Goal: Information Seeking & Learning: Check status

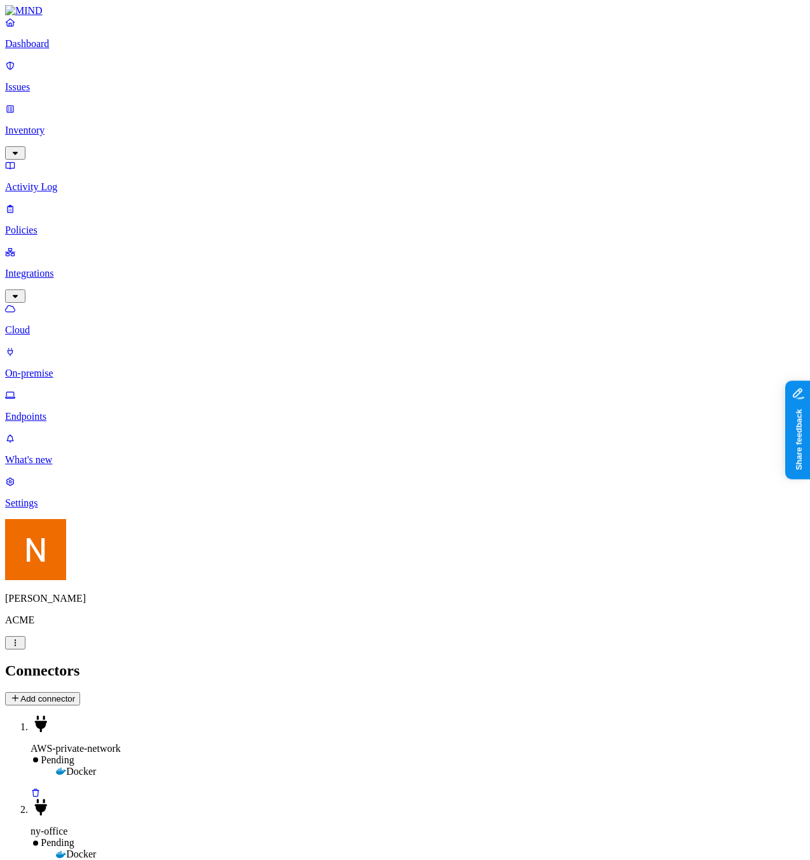
click at [84, 181] on p "Activity Log" at bounding box center [405, 186] width 800 height 11
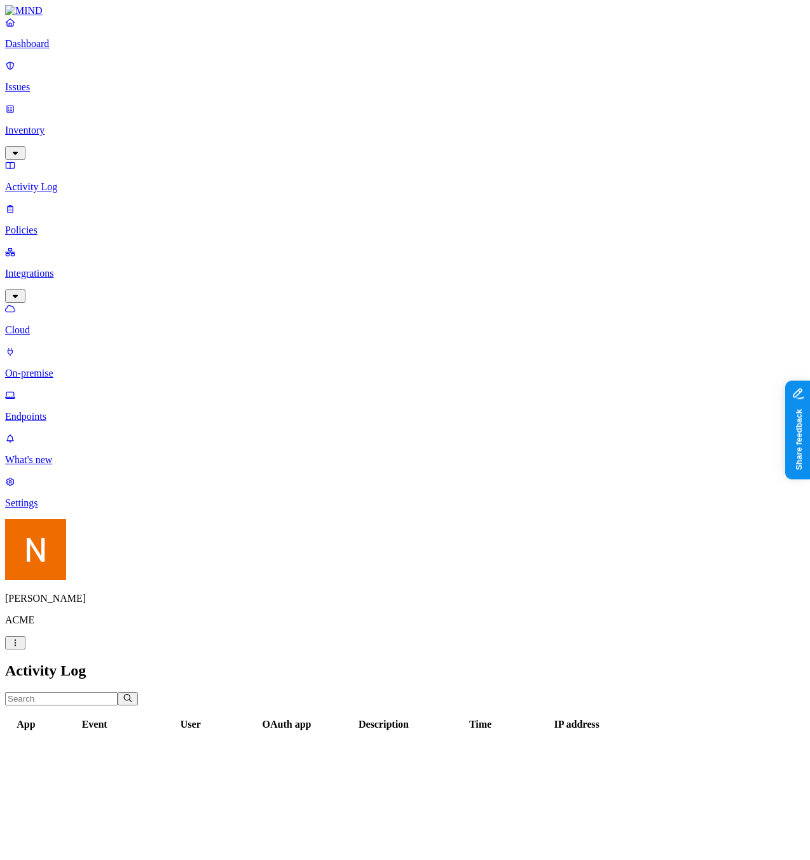
click at [89, 85] on p "Issues" at bounding box center [405, 86] width 800 height 11
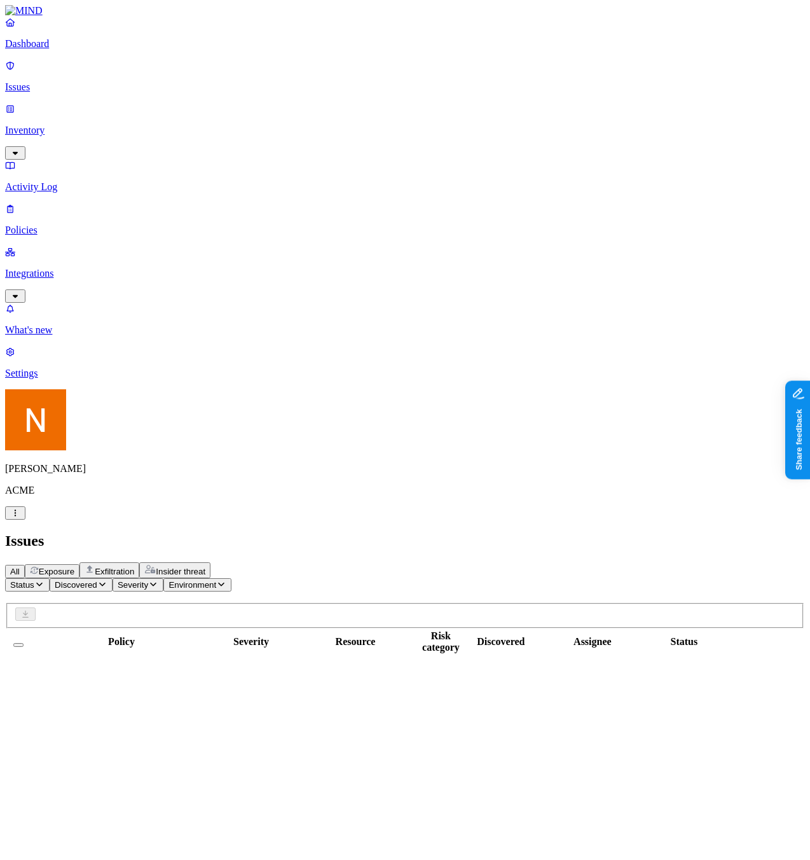
click at [69, 268] on p "Integrations" at bounding box center [405, 273] width 800 height 11
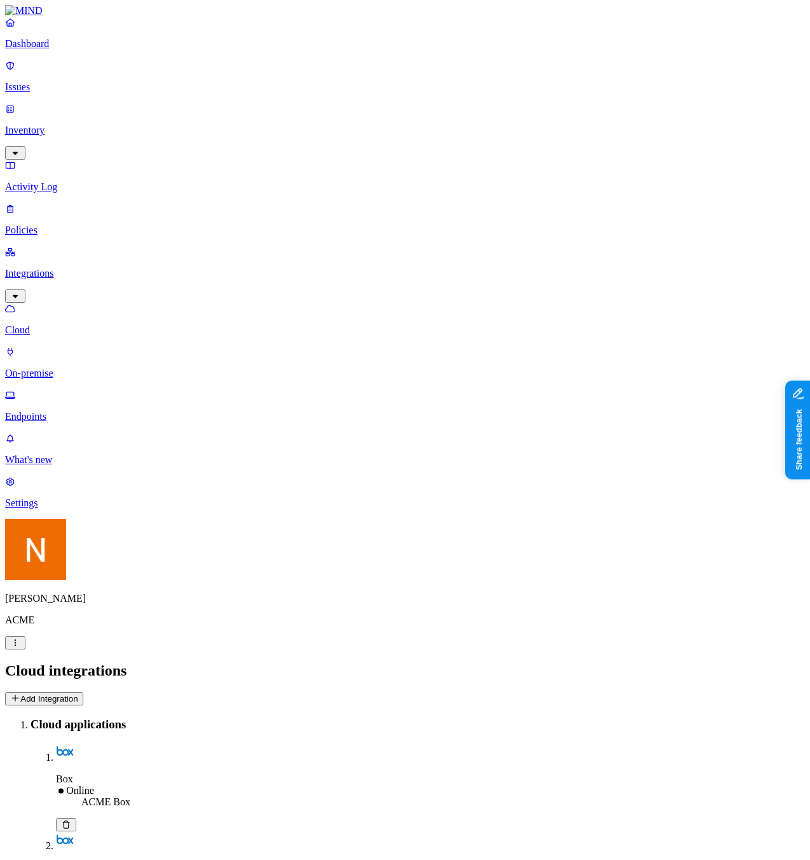
click at [81, 411] on p "Endpoints" at bounding box center [405, 416] width 800 height 11
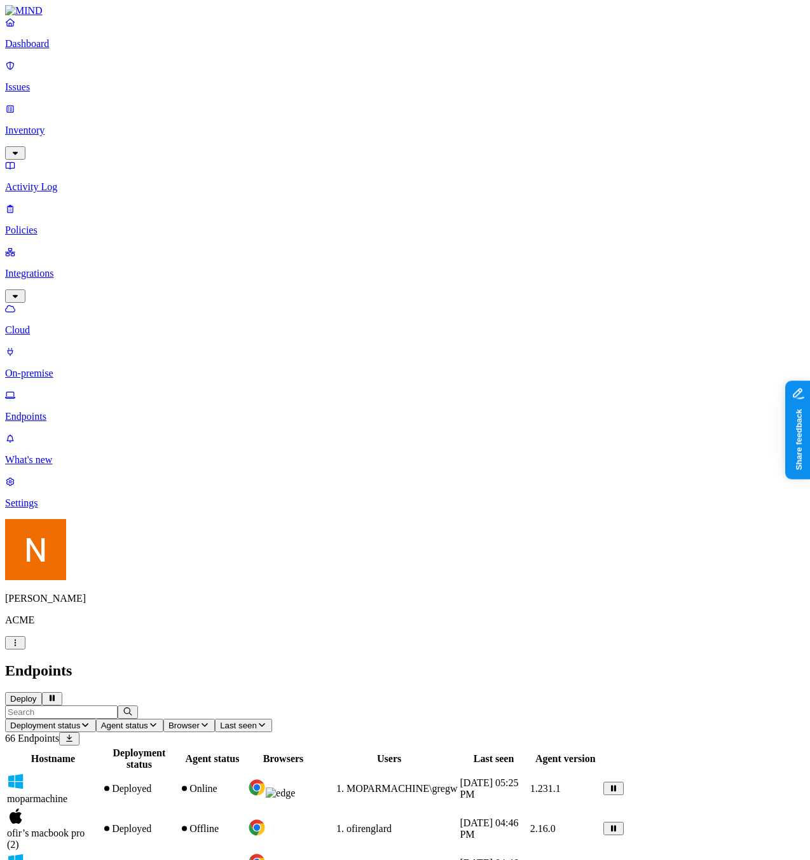
click at [90, 721] on icon "button" at bounding box center [85, 725] width 10 height 8
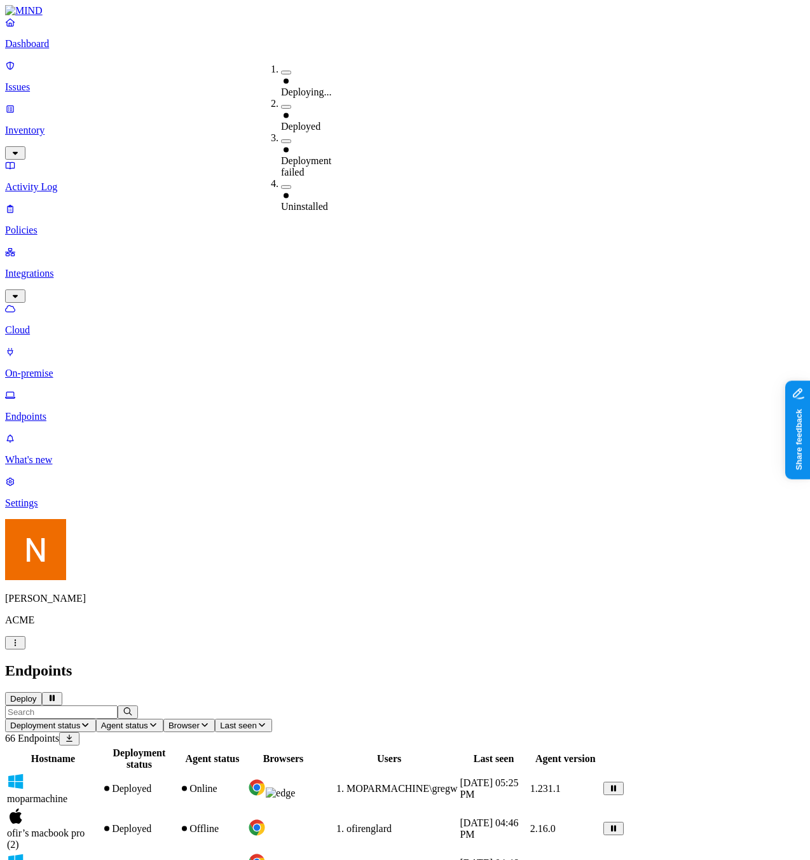
click at [367, 662] on h2 "Endpoints" at bounding box center [405, 670] width 800 height 17
click at [80, 721] on span "Deployment status" at bounding box center [45, 726] width 70 height 10
click at [371, 662] on h2 "Endpoints" at bounding box center [405, 670] width 800 height 17
click at [96, 719] on button "Deployment status" at bounding box center [50, 725] width 91 height 13
click at [331, 155] on span "Deployment failed" at bounding box center [306, 166] width 50 height 22
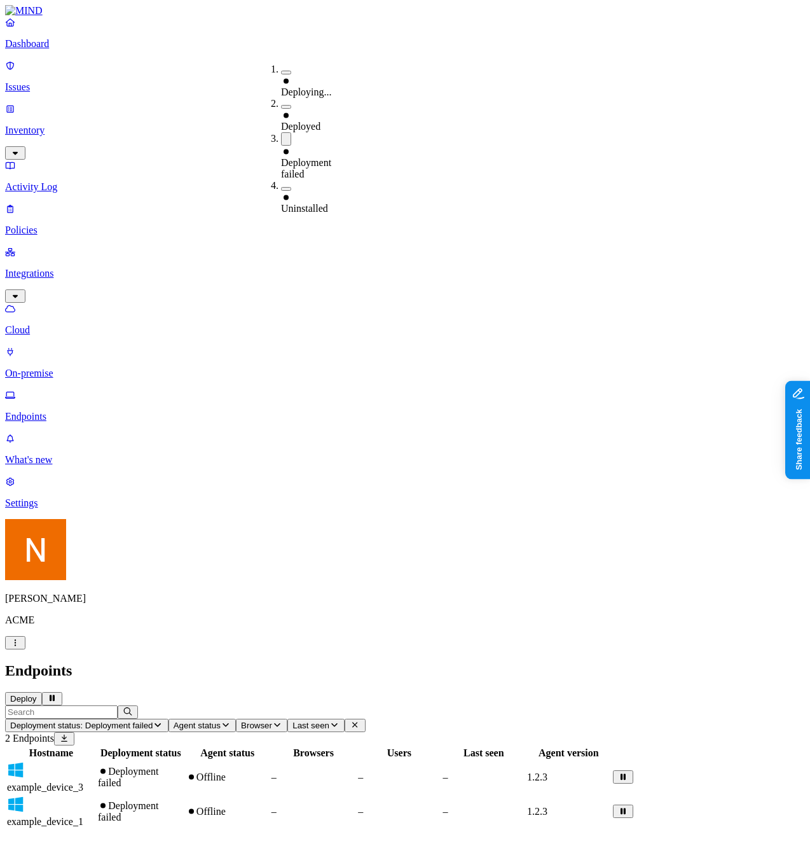
click at [331, 157] on span "Deployment failed" at bounding box center [306, 168] width 50 height 22
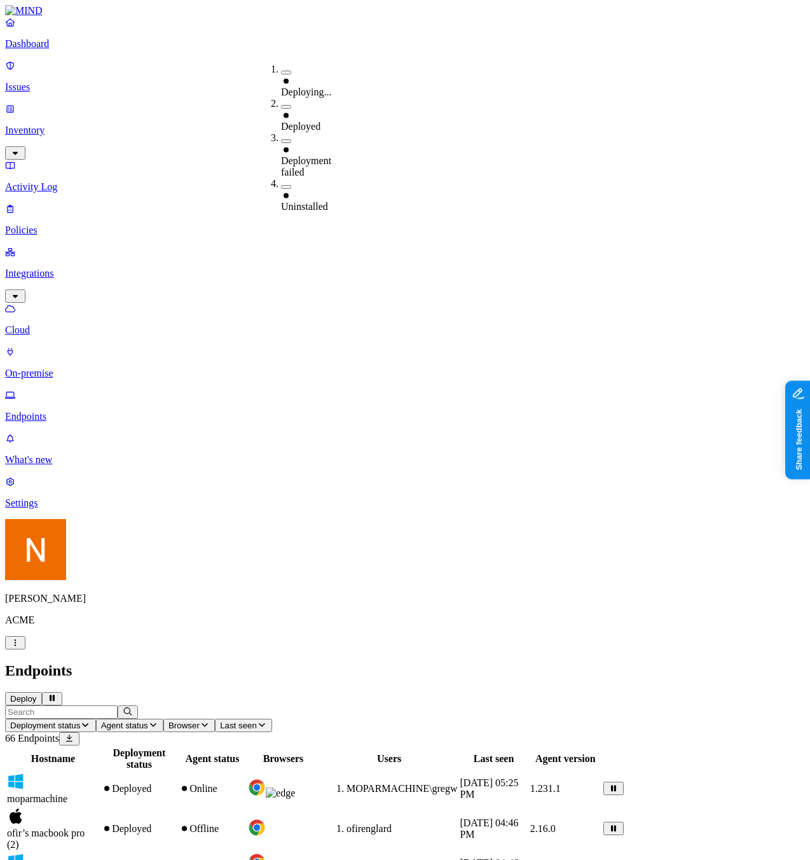
click at [256, 53] on div "Deploying... Deployed Deployment failed Uninstalled" at bounding box center [256, 95] width 0 height 85
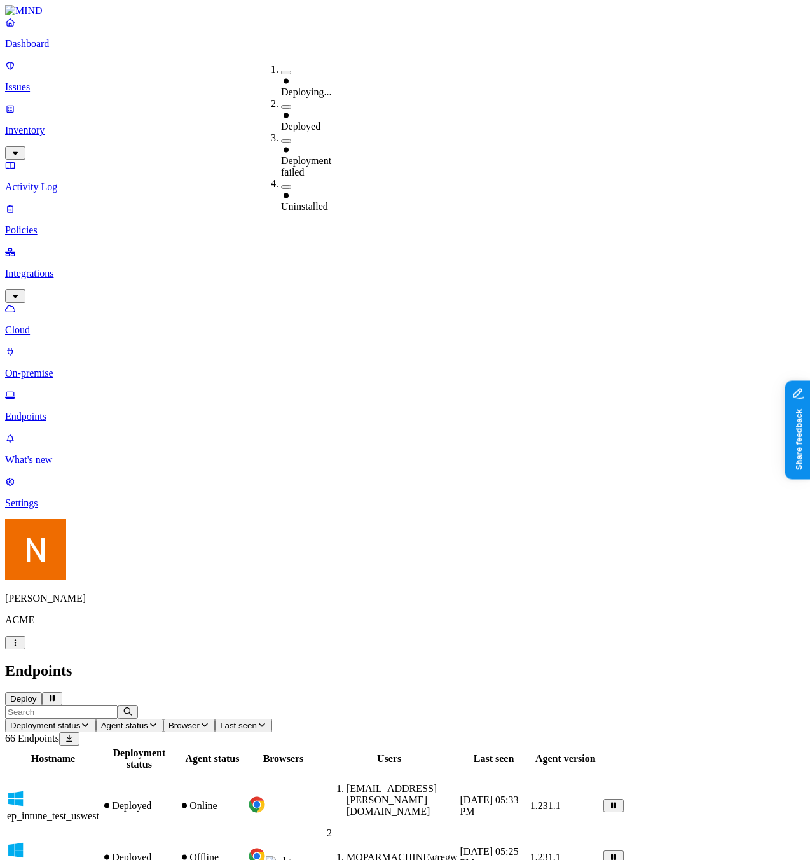
click at [163, 719] on button "Agent status" at bounding box center [129, 725] width 67 height 13
click at [215, 719] on button "Browser" at bounding box center [189, 725] width 52 height 13
click at [257, 721] on span "Last seen" at bounding box center [238, 726] width 37 height 10
click at [80, 721] on span "Deployment status" at bounding box center [45, 726] width 70 height 10
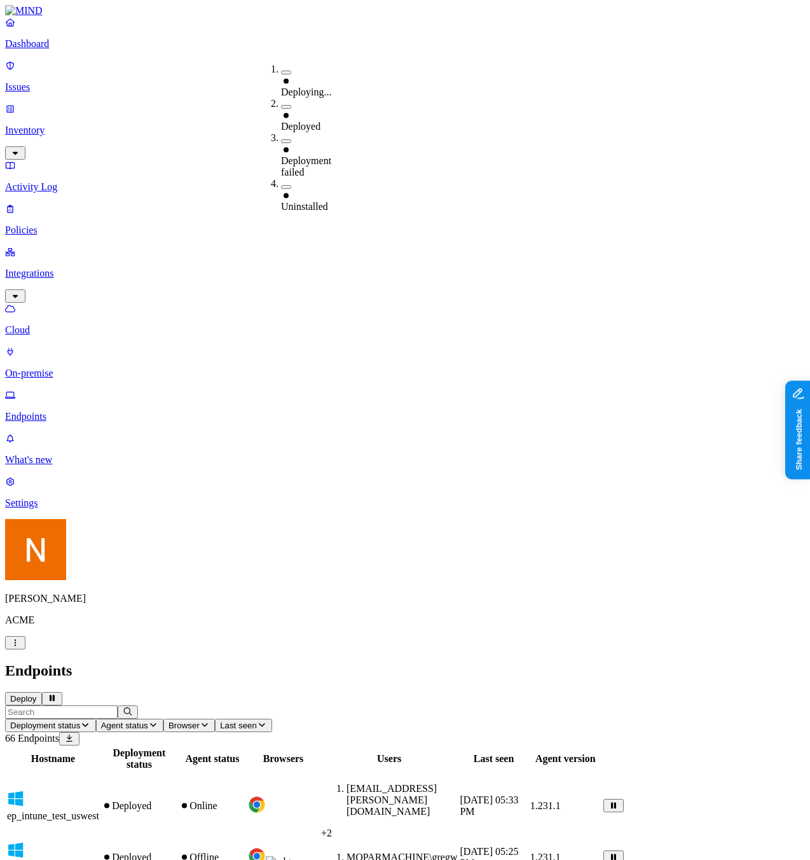
click at [324, 87] on span "Deploying..." at bounding box center [306, 92] width 51 height 11
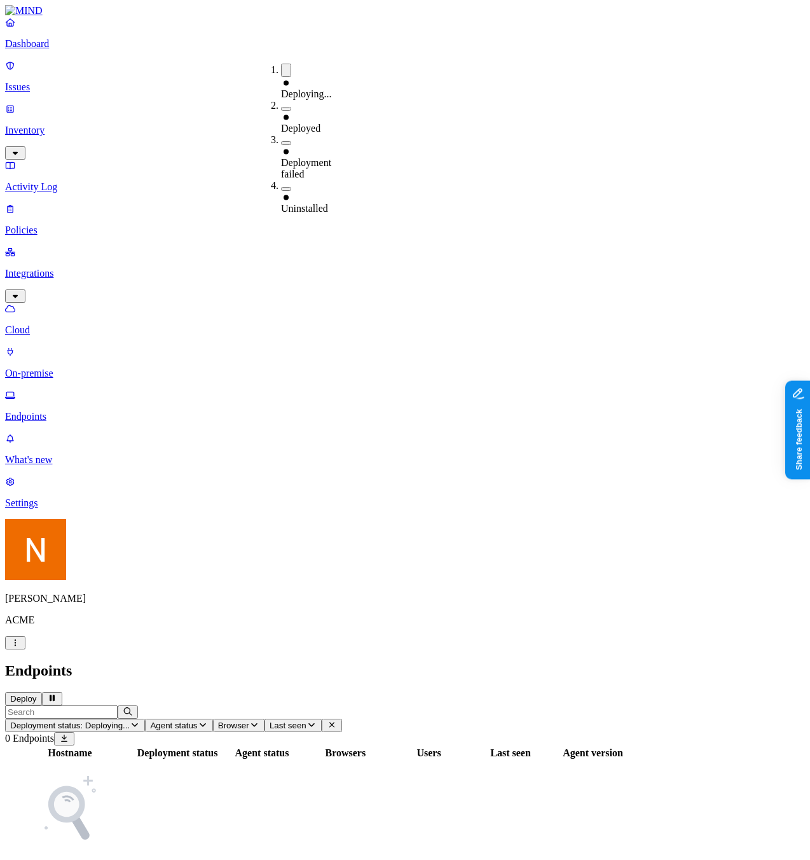
click at [324, 88] on span "Deploying..." at bounding box center [306, 93] width 51 height 11
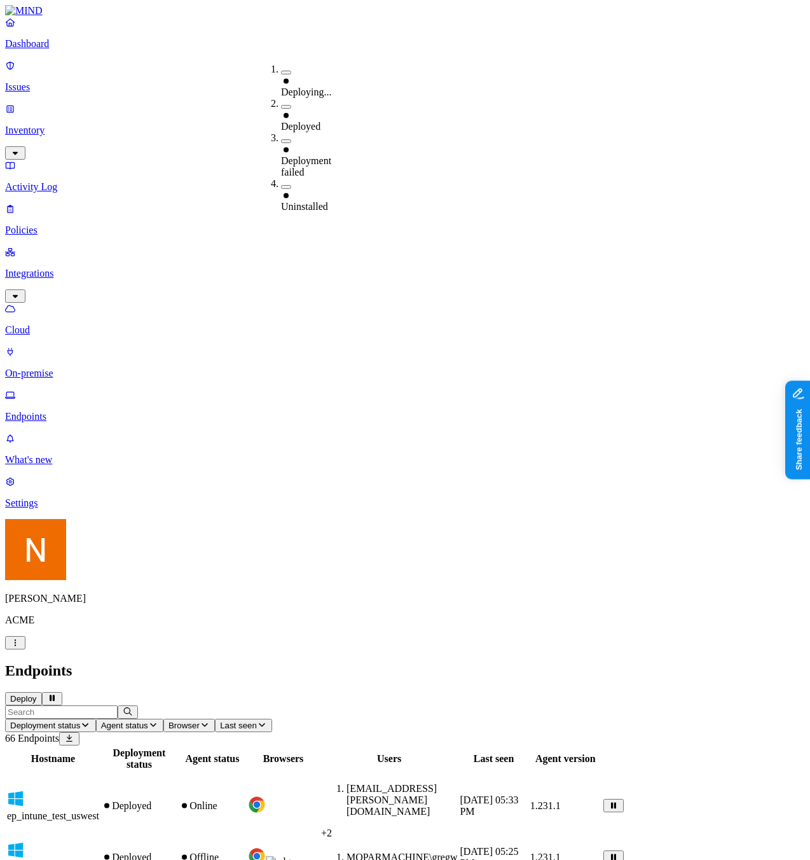
click at [321, 121] on span "Deployed" at bounding box center [300, 126] width 39 height 11
click at [321, 123] on span "Deployed" at bounding box center [300, 128] width 39 height 11
click at [328, 155] on span "Deployment failed" at bounding box center [306, 166] width 50 height 22
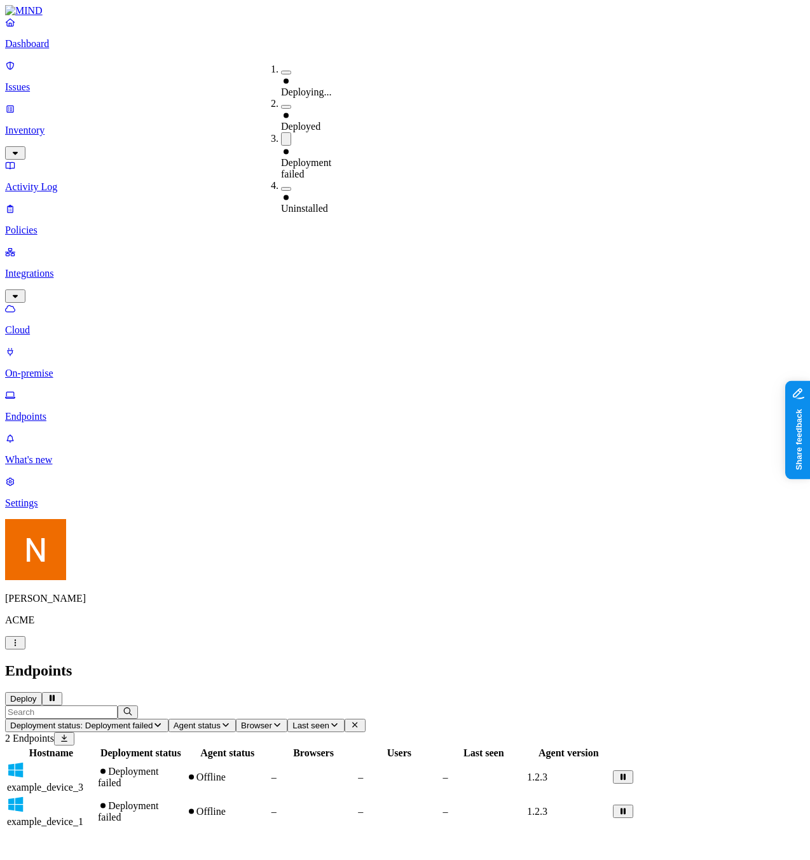
click at [319, 746] on div "Hostname Deployment status Agent status Browsers Users Last seen Agent version …" at bounding box center [405, 788] width 800 height 84
drag, startPoint x: 249, startPoint y: 60, endPoint x: 357, endPoint y: 86, distance: 111.1
click at [159, 759] on div at bounding box center [115, 759] width 88 height 0
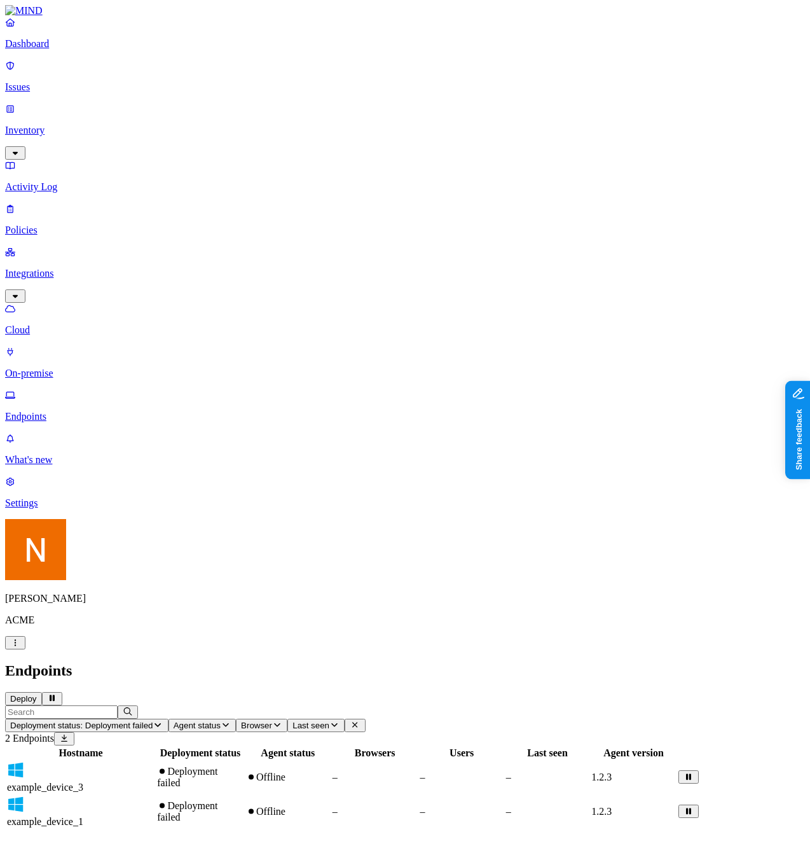
drag, startPoint x: 314, startPoint y: 68, endPoint x: 274, endPoint y: 73, distance: 39.8
click at [104, 759] on div at bounding box center [30, 759] width 148 height 0
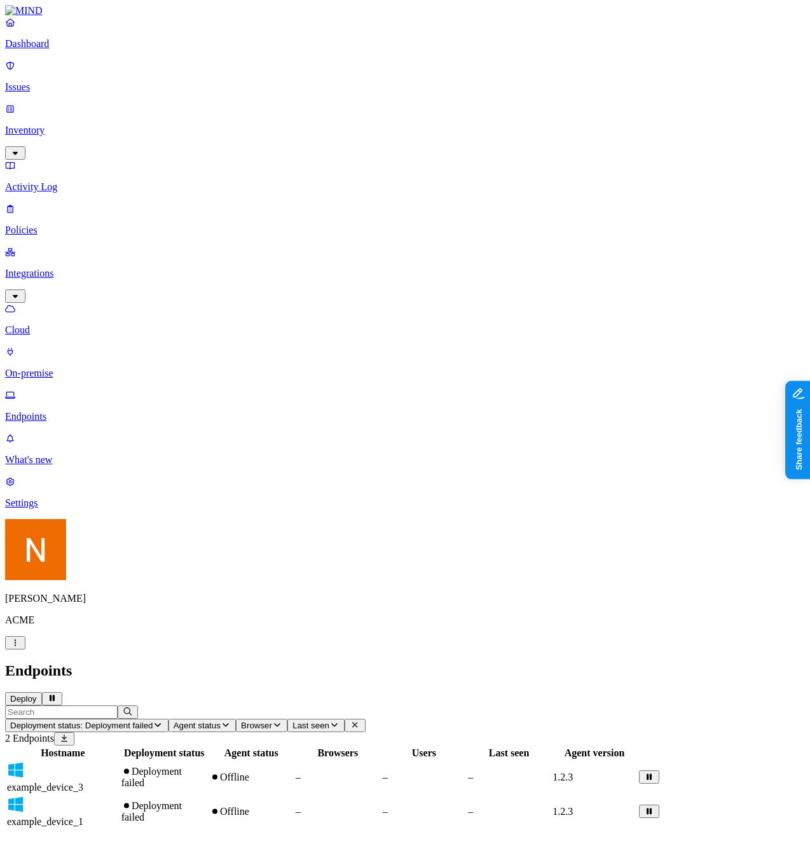
click at [223, 746] on div "Hostname Deployment status Agent status Browsers Users Last seen Agent version …" at bounding box center [405, 788] width 800 height 84
click at [445, 746] on div "Hostname Deployment status Agent status Browsers Users Last seen Agent version …" at bounding box center [405, 788] width 800 height 84
click at [169, 719] on button "Deployment status: Deployment failed" at bounding box center [86, 725] width 163 height 13
click at [370, 662] on div "Endpoints Deploy" at bounding box center [405, 683] width 800 height 43
click at [475, 746] on div "Hostname Deployment status Agent status Browsers Users Last seen Agent version …" at bounding box center [405, 788] width 800 height 84
